Goal: Transaction & Acquisition: Purchase product/service

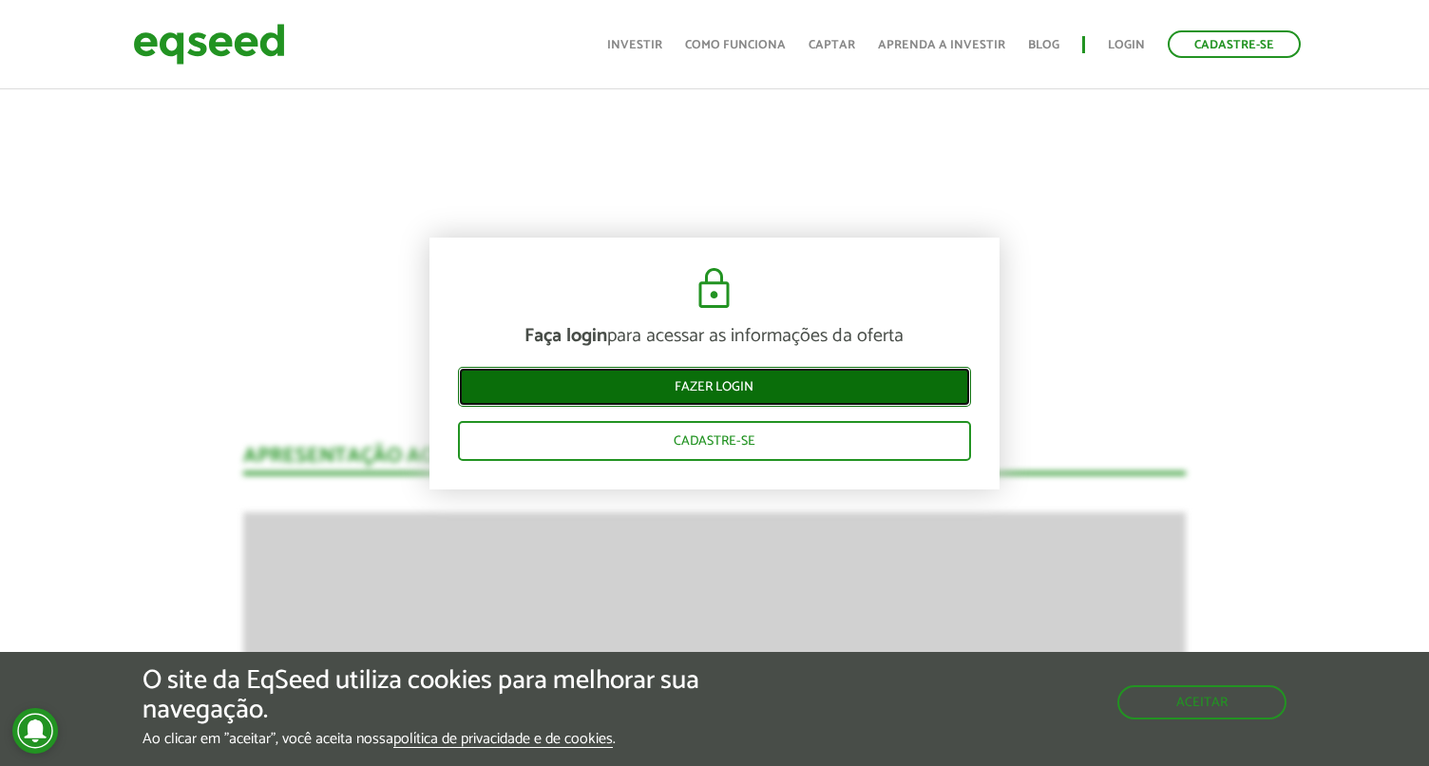
click at [753, 397] on link "Fazer login" at bounding box center [714, 387] width 513 height 40
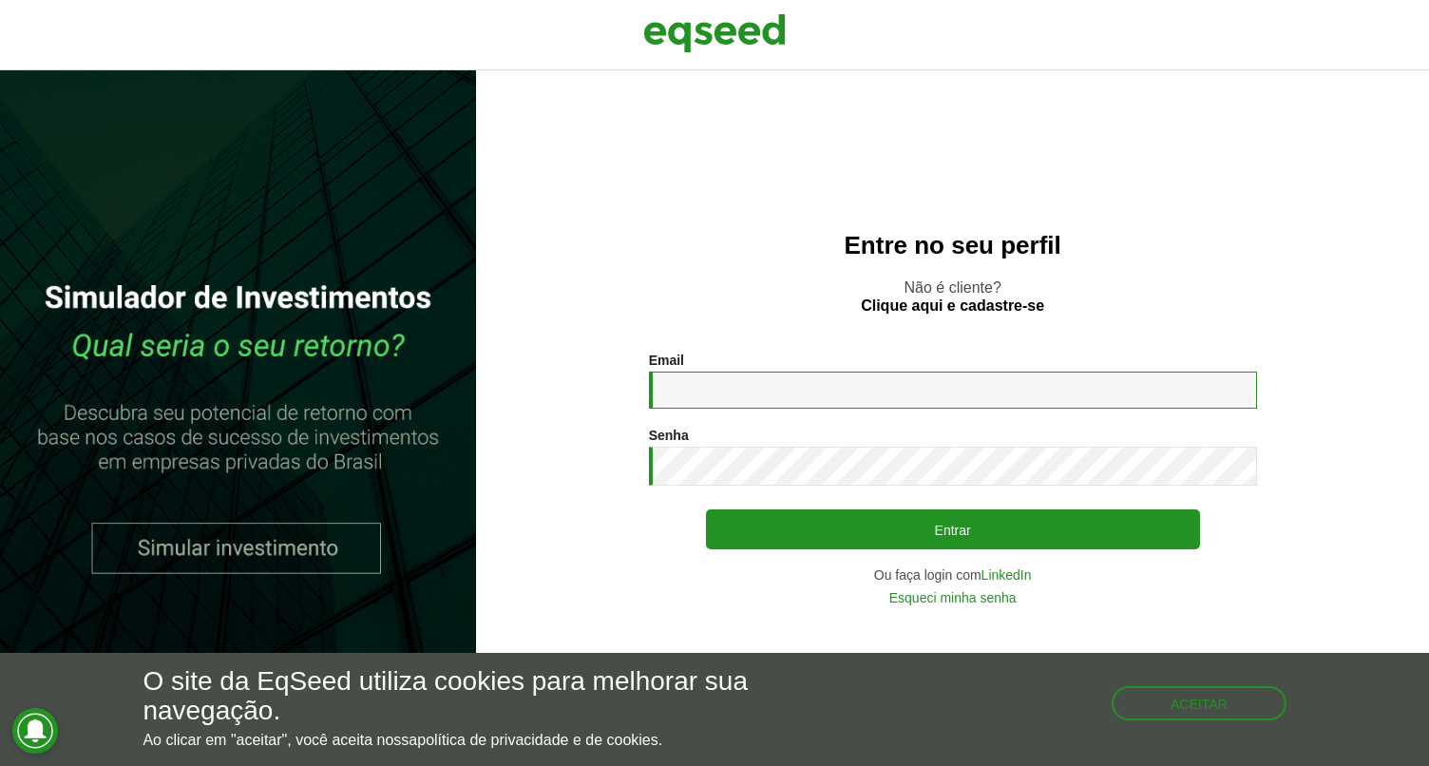
click at [714, 386] on input "Email *" at bounding box center [953, 390] width 608 height 37
type input "**********"
